Goal: Find contact information: Find contact information

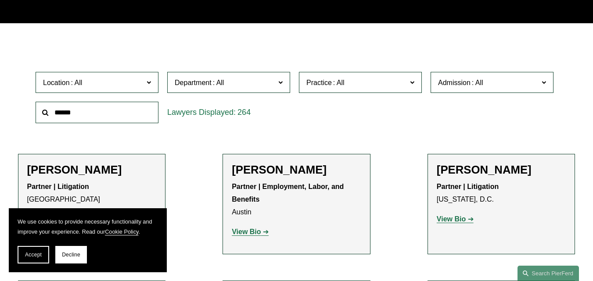
scroll to position [219, 0]
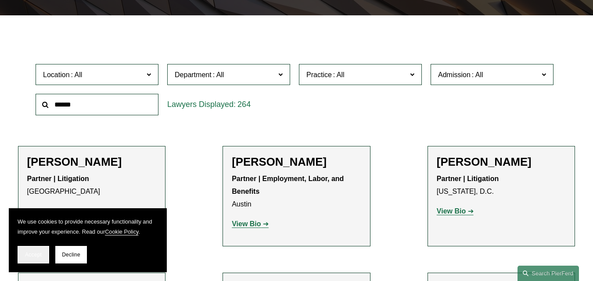
click at [37, 255] on span "Accept" at bounding box center [33, 255] width 17 height 6
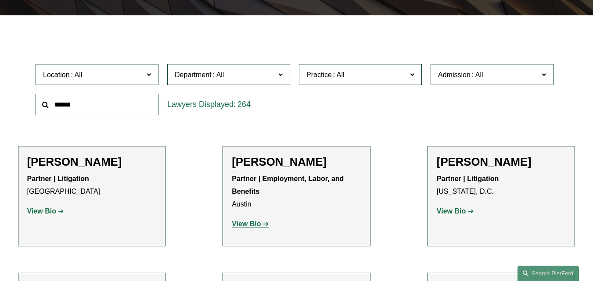
click at [412, 76] on span at bounding box center [412, 73] width 4 height 11
click at [281, 76] on span at bounding box center [280, 73] width 4 height 11
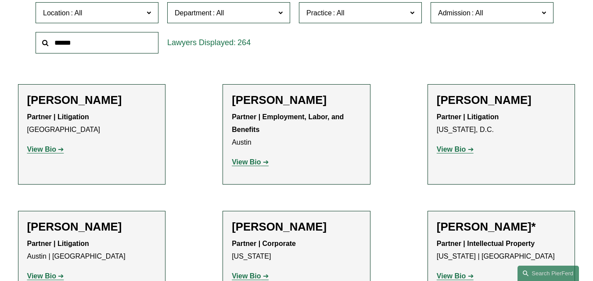
scroll to position [307, 0]
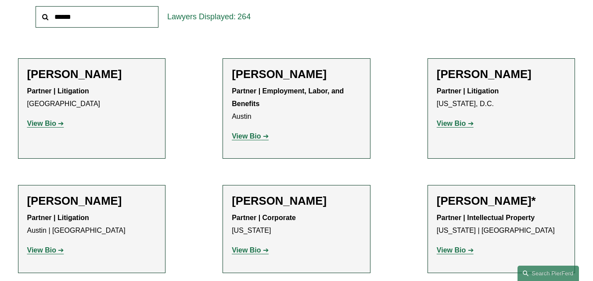
click at [461, 124] on strong "View Bio" at bounding box center [451, 123] width 29 height 7
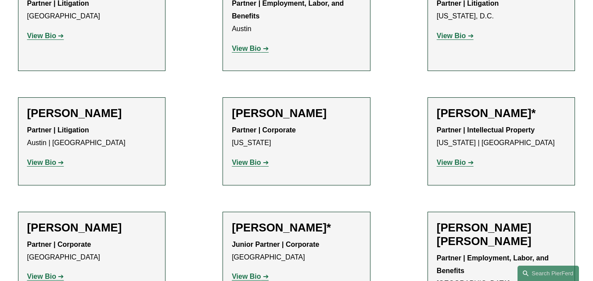
click at [47, 161] on strong "View Bio" at bounding box center [41, 162] width 29 height 7
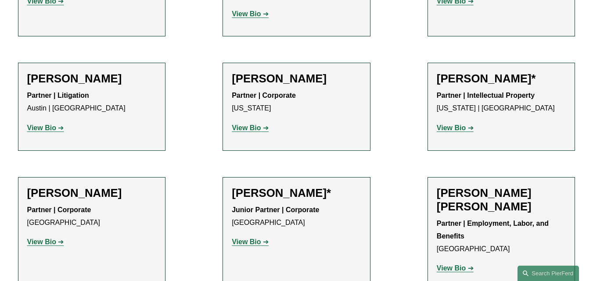
scroll to position [527, 0]
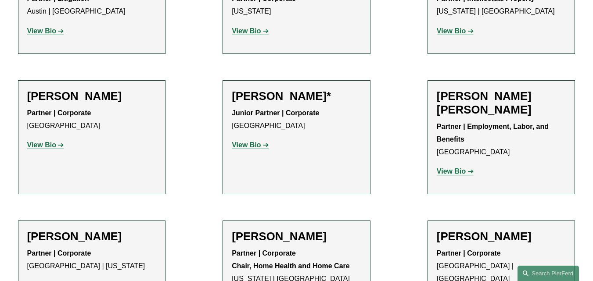
click at [456, 173] on strong "View Bio" at bounding box center [451, 171] width 29 height 7
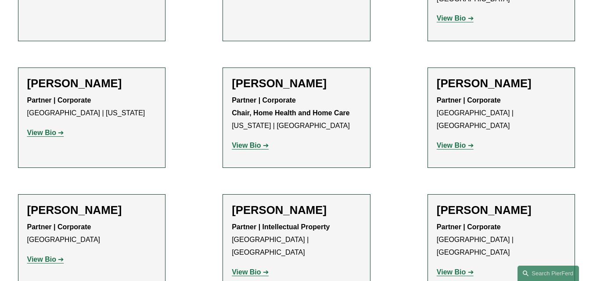
scroll to position [702, 0]
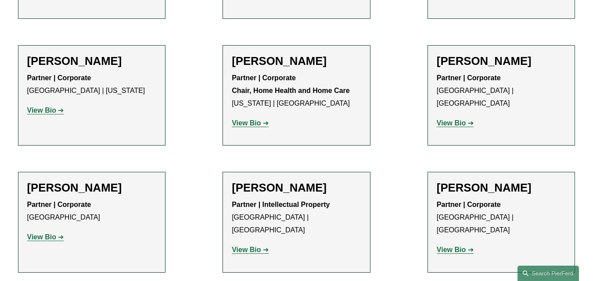
click at [41, 109] on strong "View Bio" at bounding box center [41, 110] width 29 height 7
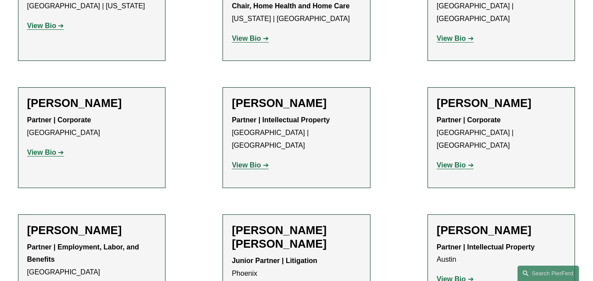
scroll to position [790, 0]
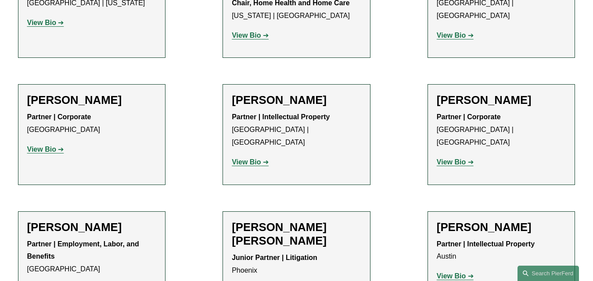
click at [460, 158] on strong "View Bio" at bounding box center [451, 161] width 29 height 7
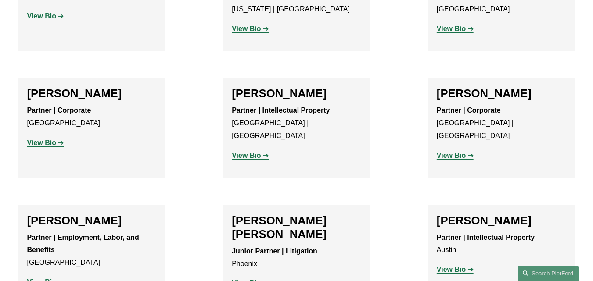
scroll to position [922, 0]
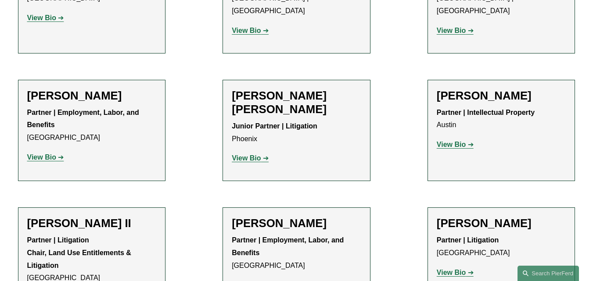
click at [245, 155] on strong "View Bio" at bounding box center [246, 158] width 29 height 7
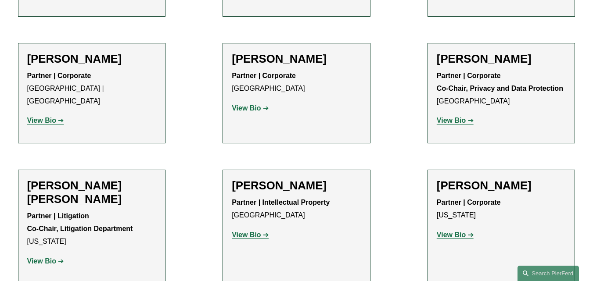
scroll to position [1229, 0]
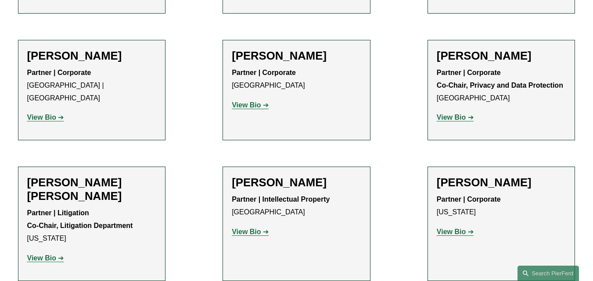
click at [460, 119] on strong "View Bio" at bounding box center [451, 117] width 29 height 7
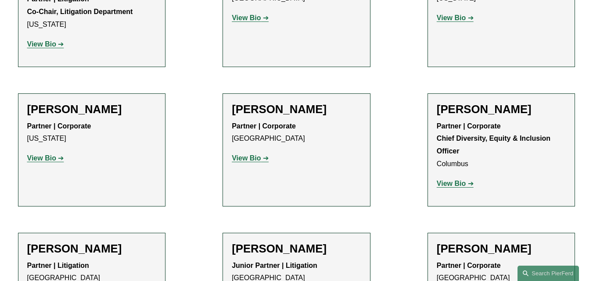
scroll to position [1492, 0]
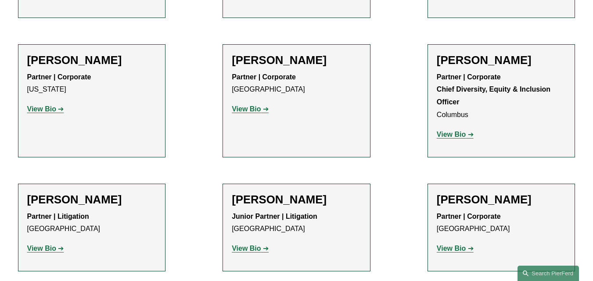
click at [455, 137] on strong "View Bio" at bounding box center [451, 134] width 29 height 7
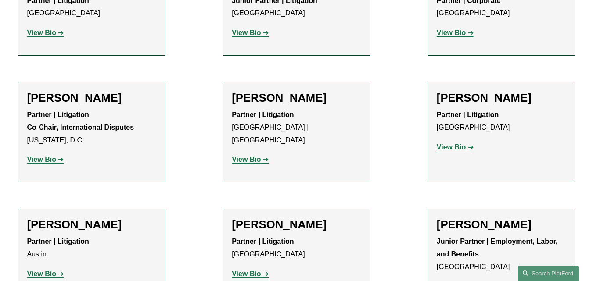
scroll to position [1756, 0]
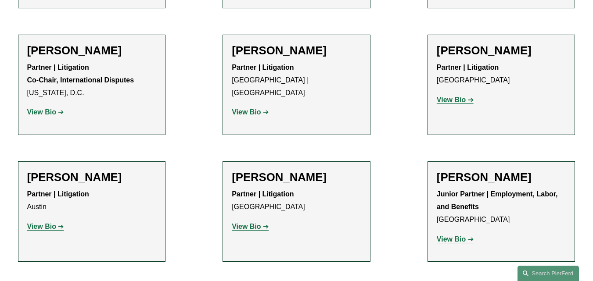
click at [39, 115] on strong "View Bio" at bounding box center [41, 111] width 29 height 7
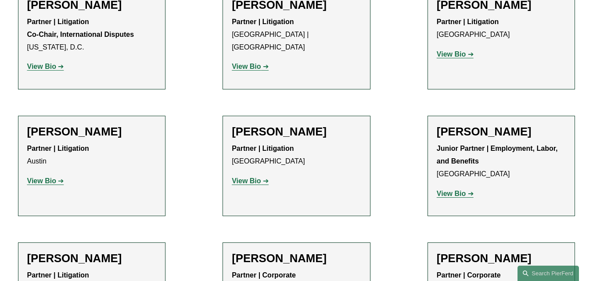
scroll to position [1844, 0]
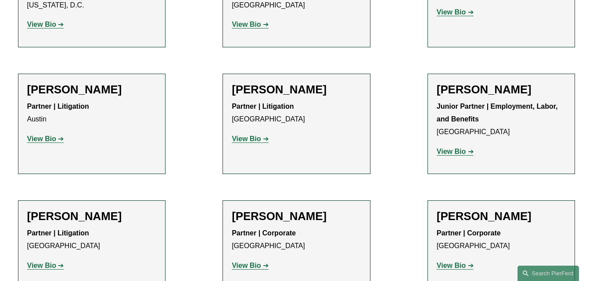
click at [446, 154] on strong "View Bio" at bounding box center [451, 151] width 29 height 7
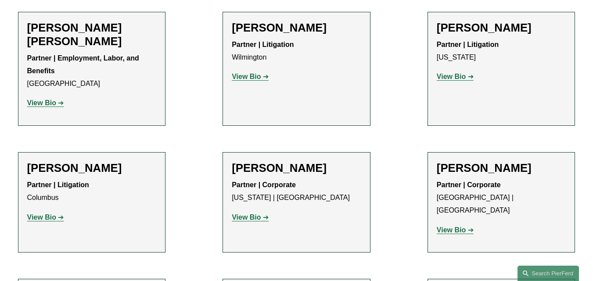
scroll to position [2151, 0]
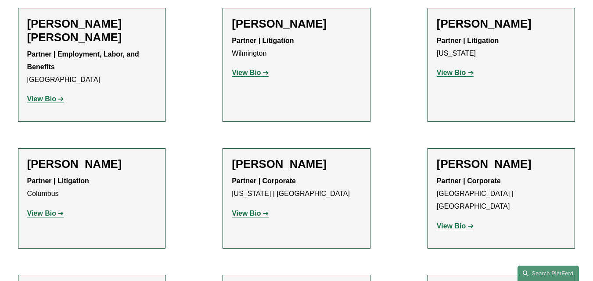
click at [244, 76] on strong "View Bio" at bounding box center [246, 72] width 29 height 7
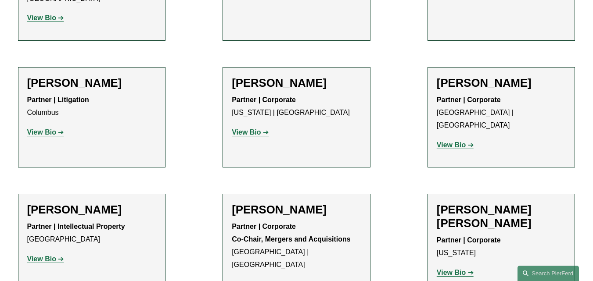
scroll to position [2327, 0]
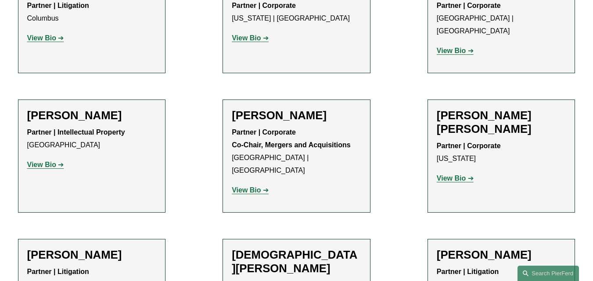
click at [439, 175] on strong "View Bio" at bounding box center [451, 178] width 29 height 7
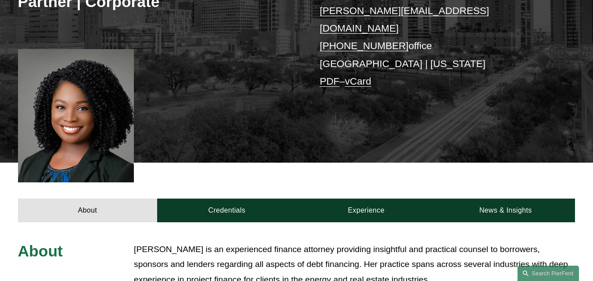
scroll to position [88, 0]
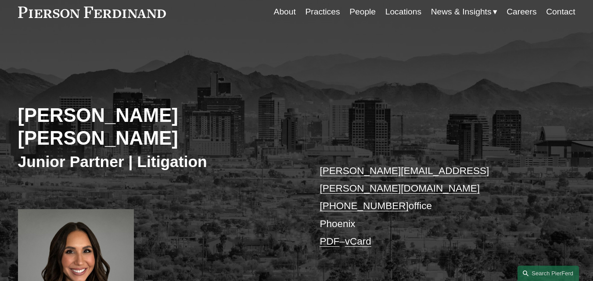
scroll to position [88, 0]
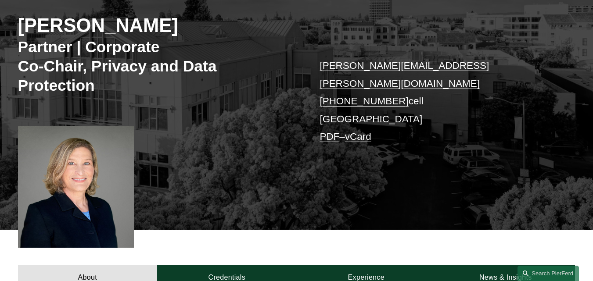
scroll to position [132, 0]
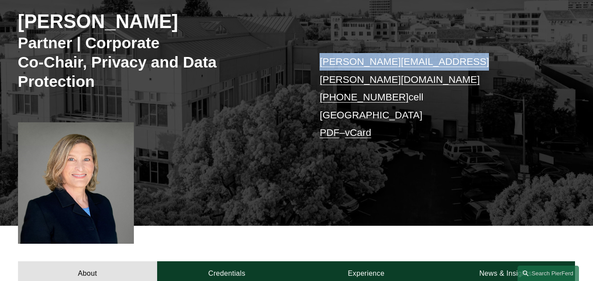
copy link "kimberly.booher@pierferd.com"
drag, startPoint x: 476, startPoint y: 61, endPoint x: 321, endPoint y: 57, distance: 155.0
click at [321, 57] on p "kimberly.booher@pierferd.com +1.650.636.5958 cell Palo Alto PDF – vCard" at bounding box center [436, 97] width 232 height 89
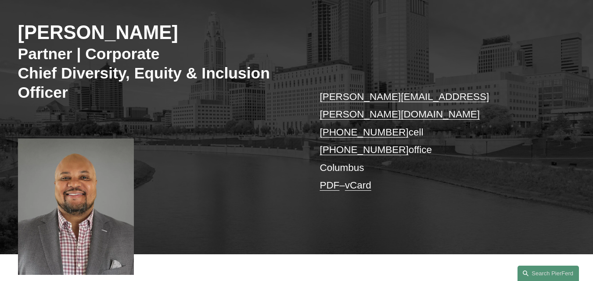
scroll to position [132, 0]
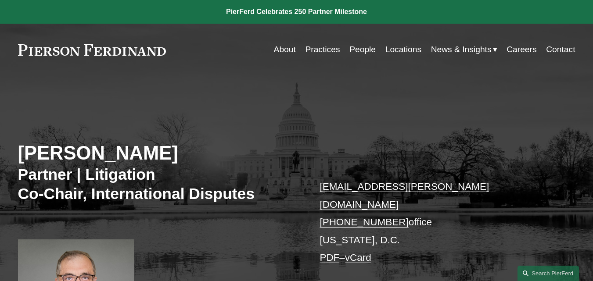
scroll to position [136, 0]
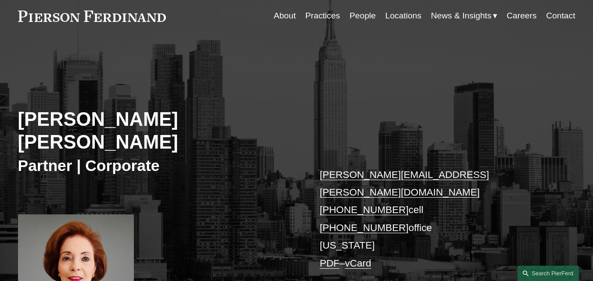
scroll to position [132, 0]
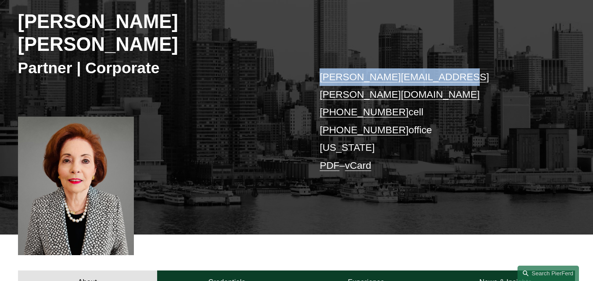
copy link "hollace.cohen@pierferd.com"
drag, startPoint x: 471, startPoint y: 56, endPoint x: 320, endPoint y: 50, distance: 150.7
click at [320, 68] on p "hollace.cohen@pierferd.com +1.917.365.4871 cell +1.917.765.8797 office New York…" at bounding box center [436, 121] width 232 height 107
copy link "hollace.cohen@pierferd.com"
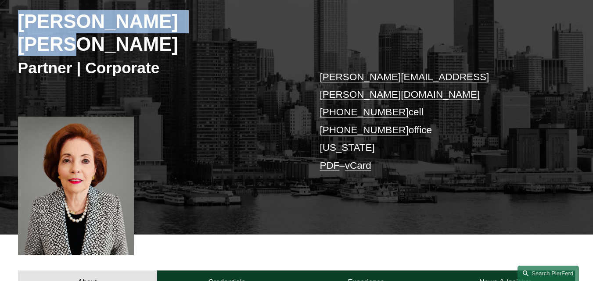
copy h2 "Hollace Topol Cohen"
drag, startPoint x: 227, startPoint y: 17, endPoint x: 13, endPoint y: 13, distance: 213.8
click at [13, 13] on div "Hollace Topol Cohen Partner | Corporate hollace.cohen@pierferd.com +1.917.365.4…" at bounding box center [296, 98] width 593 height 273
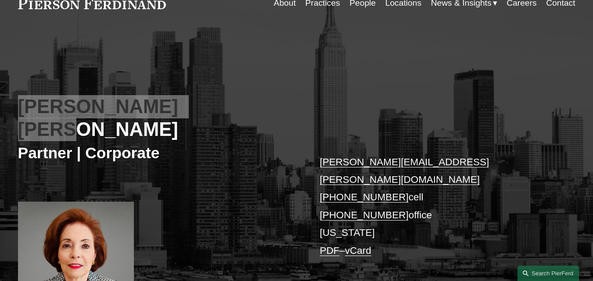
scroll to position [0, 0]
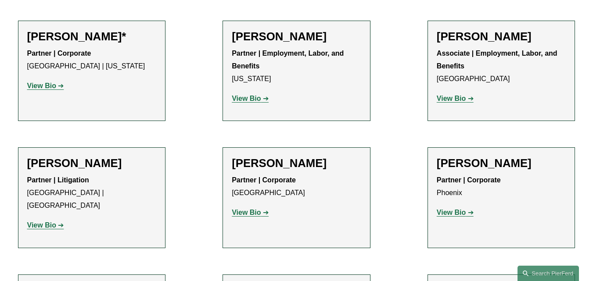
scroll to position [3949, 0]
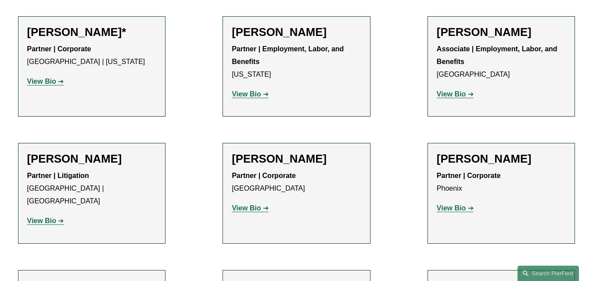
click at [42, 217] on strong "View Bio" at bounding box center [41, 220] width 29 height 7
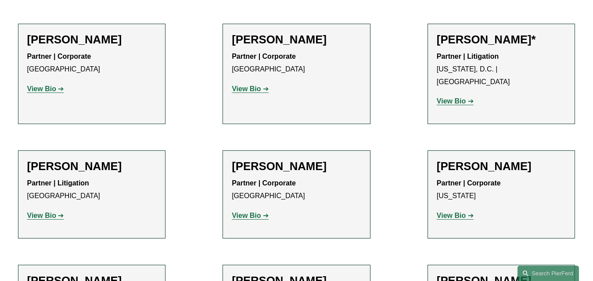
scroll to position [4387, 0]
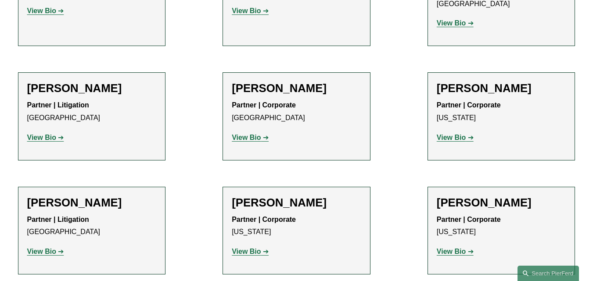
click at [249, 248] on strong "View Bio" at bounding box center [246, 251] width 29 height 7
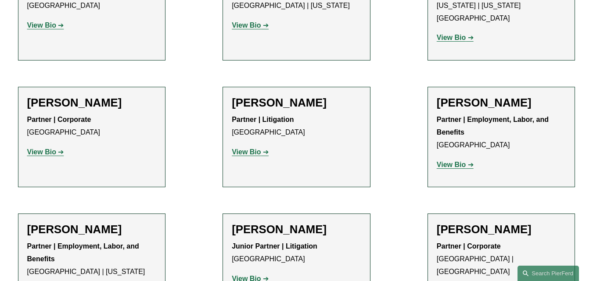
scroll to position [4870, 0]
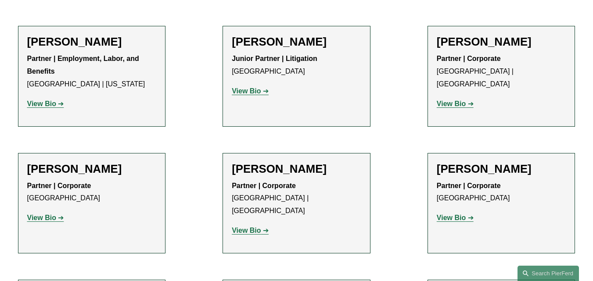
scroll to position [5090, 0]
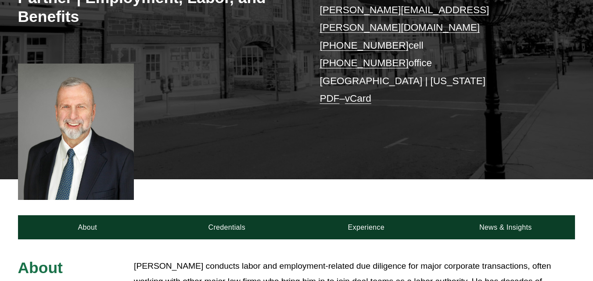
scroll to position [176, 0]
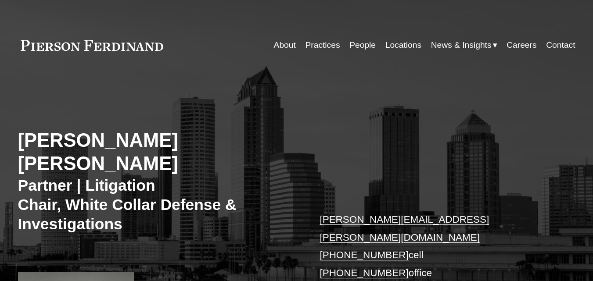
scroll to position [132, 0]
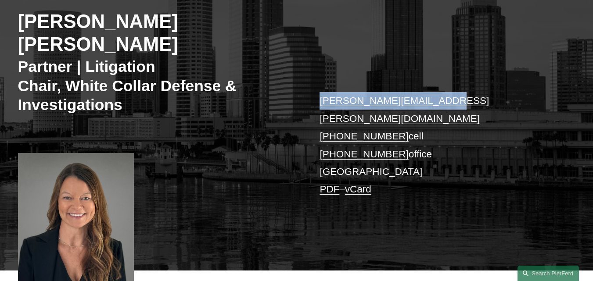
copy link "nicole.waid@pierferd.com"
drag, startPoint x: 449, startPoint y: 78, endPoint x: 317, endPoint y: 76, distance: 131.7
click at [317, 76] on div "Nicole Hughes Waid Partner | Litigation Chair, White Collar Defense & Investiga…" at bounding box center [296, 116] width 593 height 309
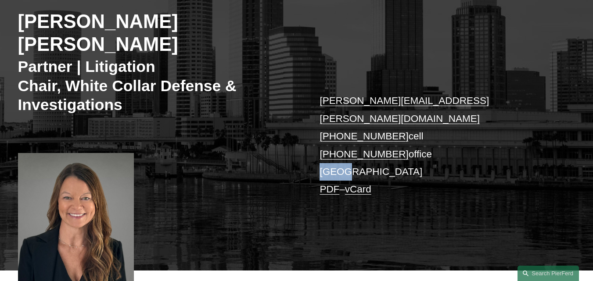
copy p "[GEOGRAPHIC_DATA]"
drag, startPoint x: 367, startPoint y: 134, endPoint x: 316, endPoint y: 133, distance: 50.5
click at [316, 133] on div "Nicole Hughes Waid Partner | Litigation Chair, White Collar Defense & Investiga…" at bounding box center [296, 116] width 593 height 309
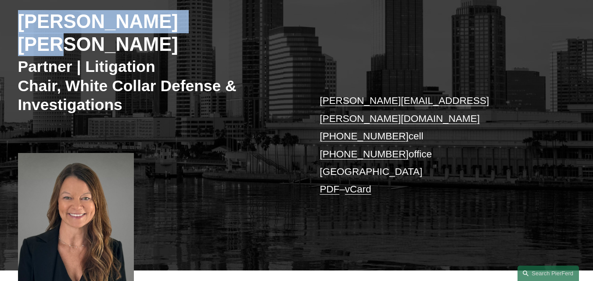
copy h2 "[PERSON_NAME] [PERSON_NAME]"
drag, startPoint x: 219, startPoint y: 21, endPoint x: 20, endPoint y: 13, distance: 199.4
click at [20, 13] on h2 "[PERSON_NAME] [PERSON_NAME]" at bounding box center [157, 33] width 279 height 47
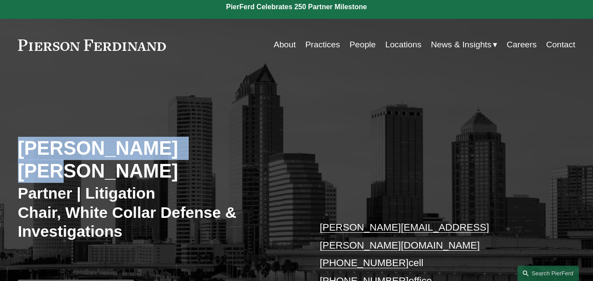
scroll to position [0, 0]
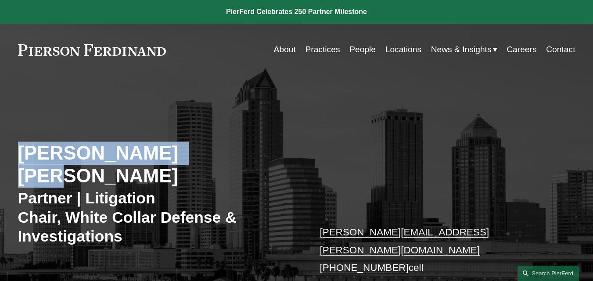
click at [223, 148] on h2 "[PERSON_NAME] [PERSON_NAME]" at bounding box center [157, 165] width 279 height 47
copy h2 "[PERSON_NAME] [PERSON_NAME]"
drag, startPoint x: 213, startPoint y: 149, endPoint x: 19, endPoint y: 146, distance: 194.5
click at [19, 146] on h2 "[PERSON_NAME] [PERSON_NAME]" at bounding box center [157, 165] width 279 height 47
